Goal: Task Accomplishment & Management: Complete application form

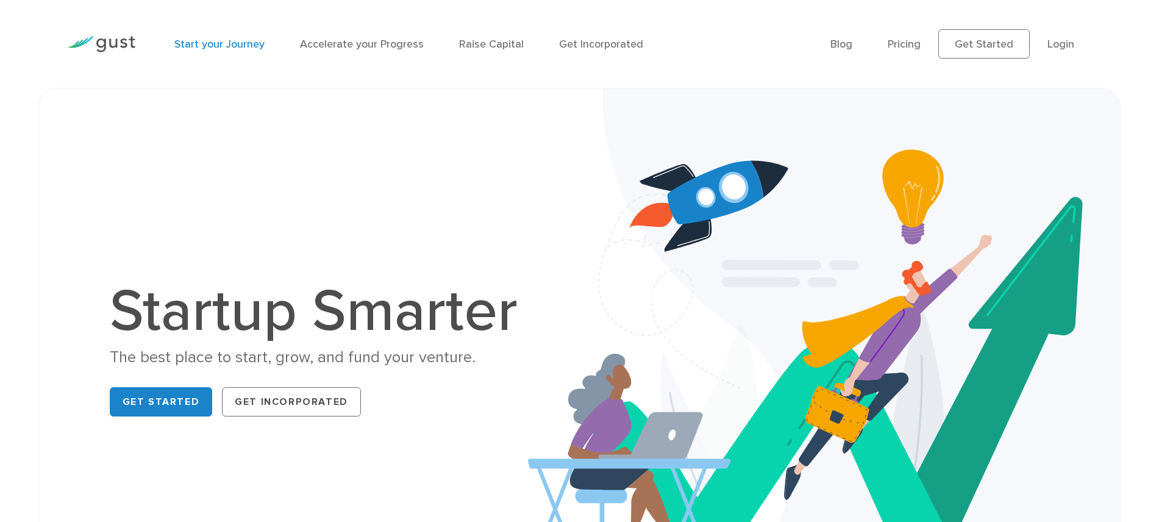
click at [221, 44] on link "Start your Journey" at bounding box center [219, 44] width 90 height 13
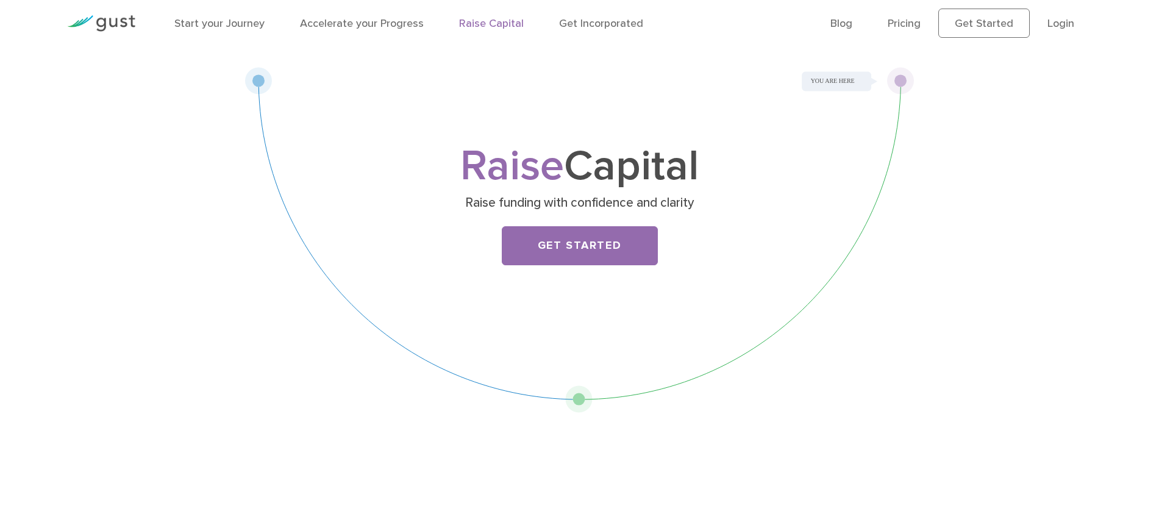
scroll to position [49, 0]
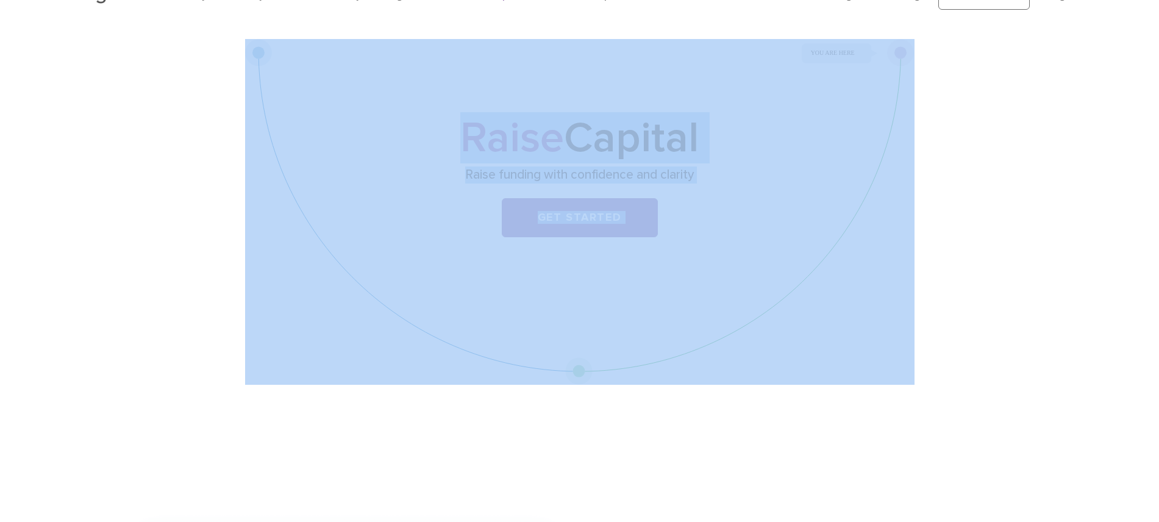
drag, startPoint x: 900, startPoint y: 54, endPoint x: 420, endPoint y: 371, distance: 574.9
click at [448, 374] on div "Raise Capital Raise funding with confidence and clarity Get Started" at bounding box center [580, 212] width 670 height 346
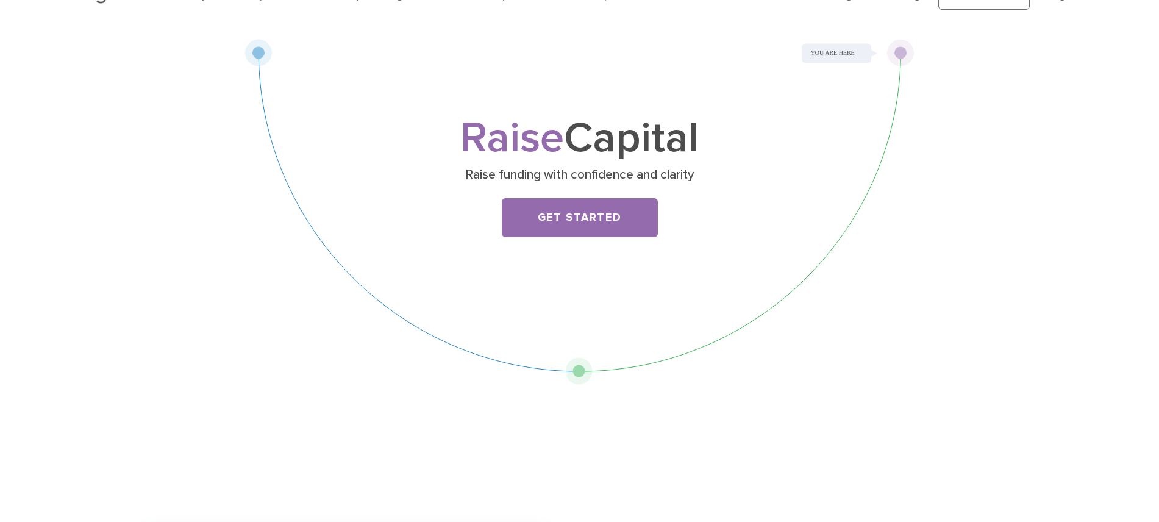
drag, startPoint x: 150, startPoint y: 296, endPoint x: 149, endPoint y: 290, distance: 6.2
click at [149, 290] on div "Raise Capital Raise funding with confidence and clarity Get Started" at bounding box center [579, 212] width 951 height 346
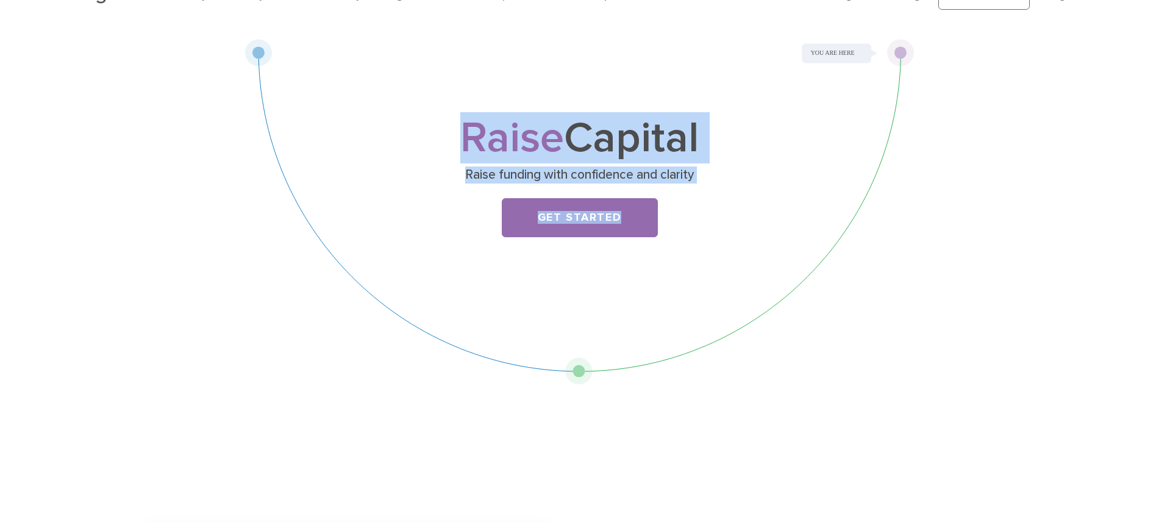
drag, startPoint x: 257, startPoint y: 50, endPoint x: 622, endPoint y: 351, distance: 473.1
click at [623, 351] on div "Raise Capital Raise funding with confidence and clarity Get Started" at bounding box center [580, 212] width 670 height 346
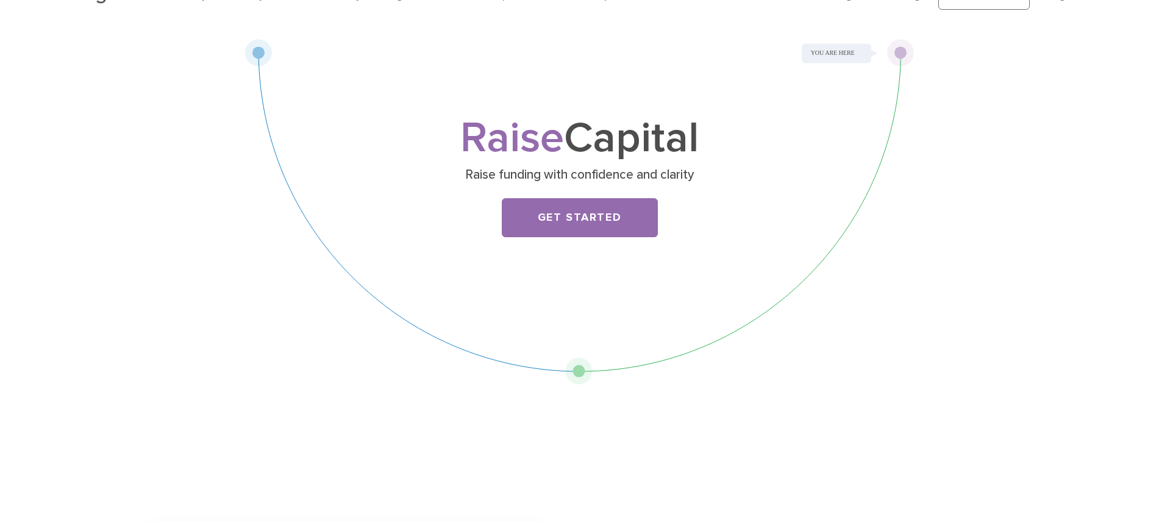
click at [290, 321] on div "Raise Capital Raise funding with confidence and clarity Get Started" at bounding box center [580, 212] width 670 height 346
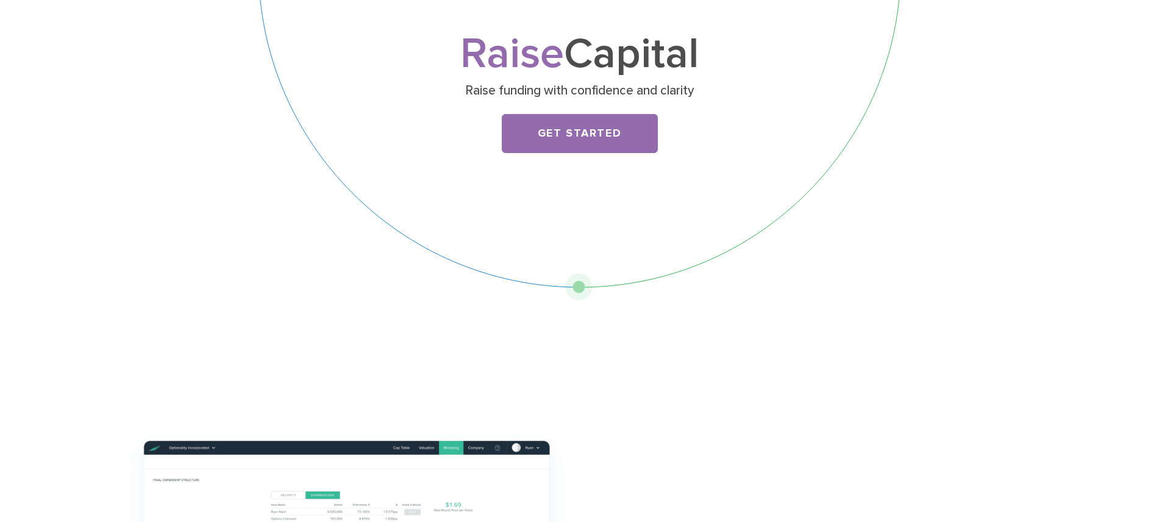
scroll to position [0, 0]
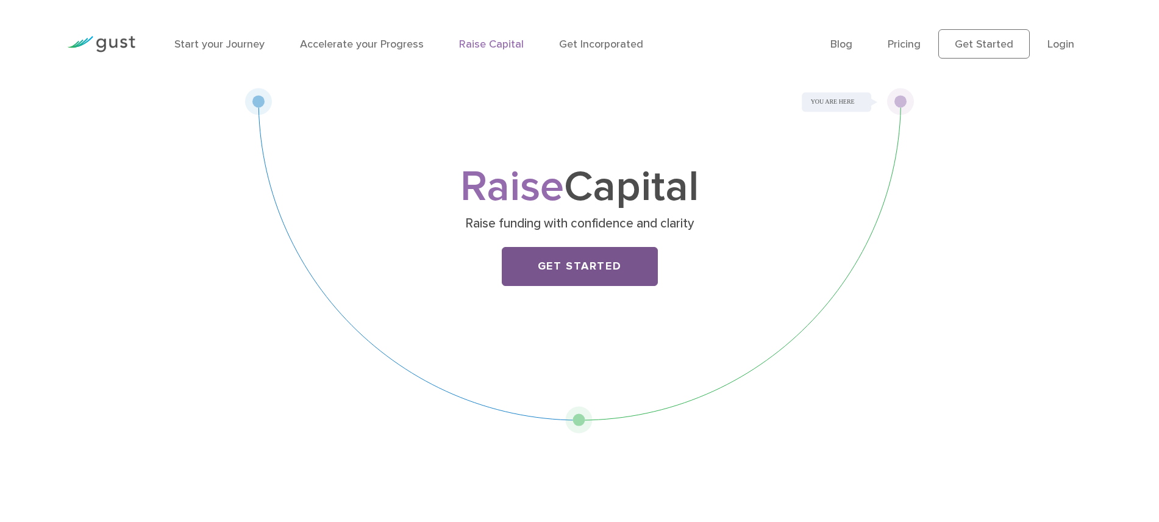
click at [596, 276] on link "Get Started" at bounding box center [580, 266] width 156 height 39
